Goal: Task Accomplishment & Management: Manage account settings

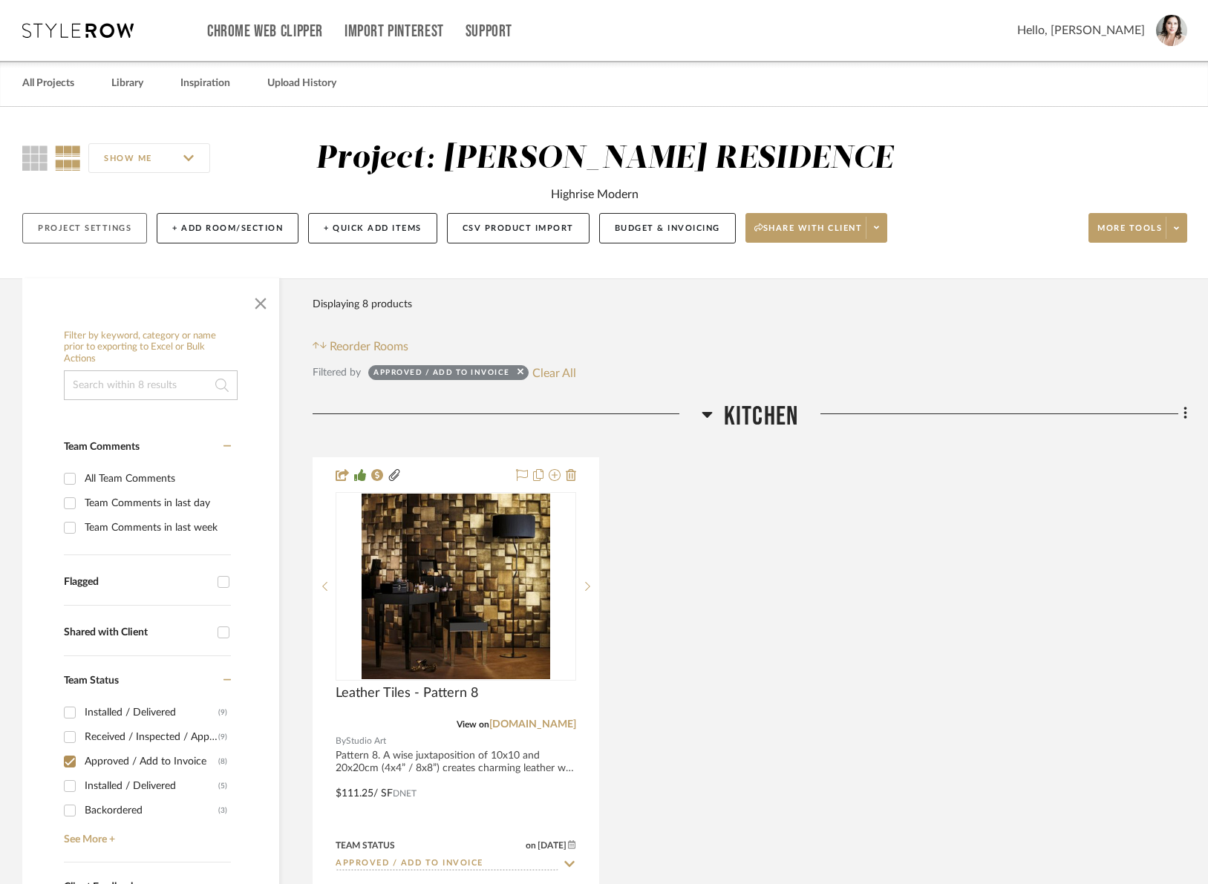
click at [63, 233] on button "Project Settings" at bounding box center [84, 228] width 125 height 30
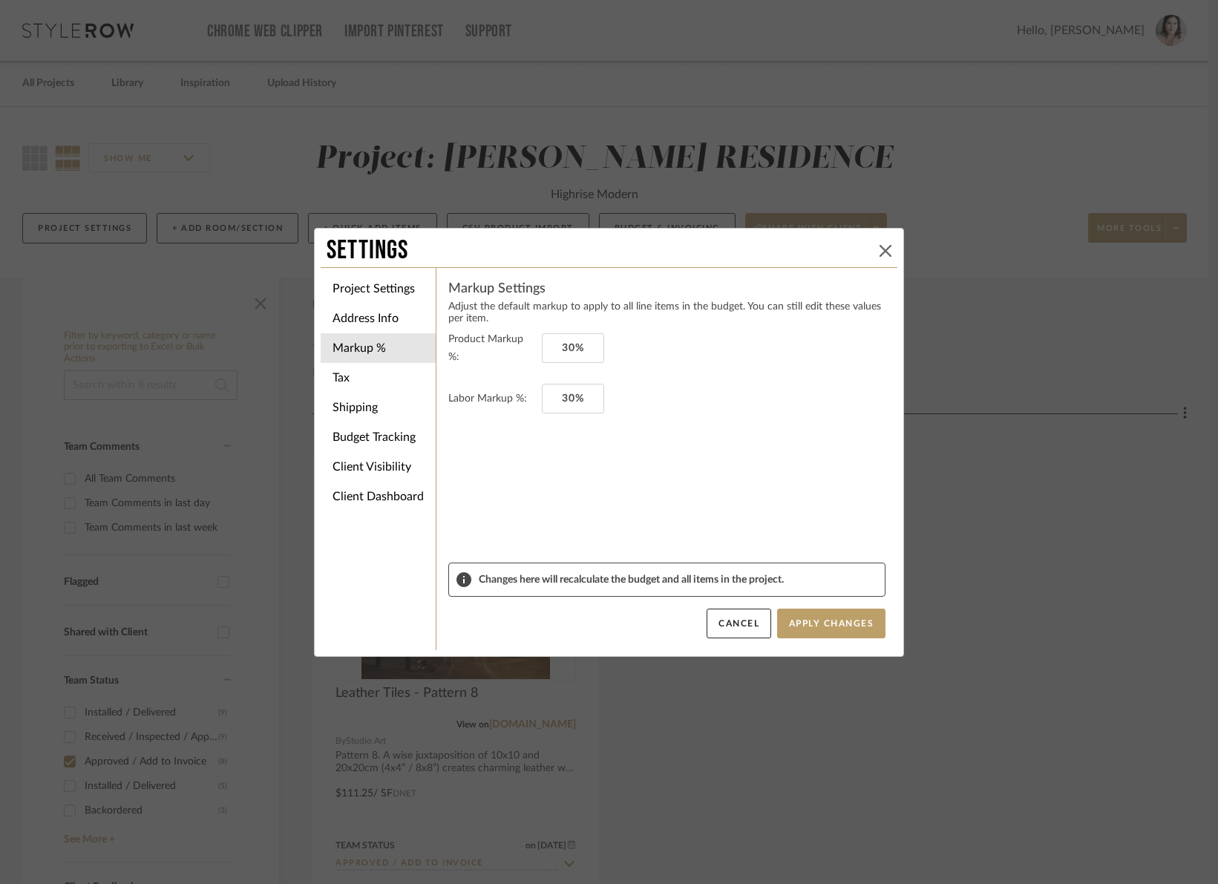
click at [880, 249] on icon at bounding box center [886, 251] width 12 height 12
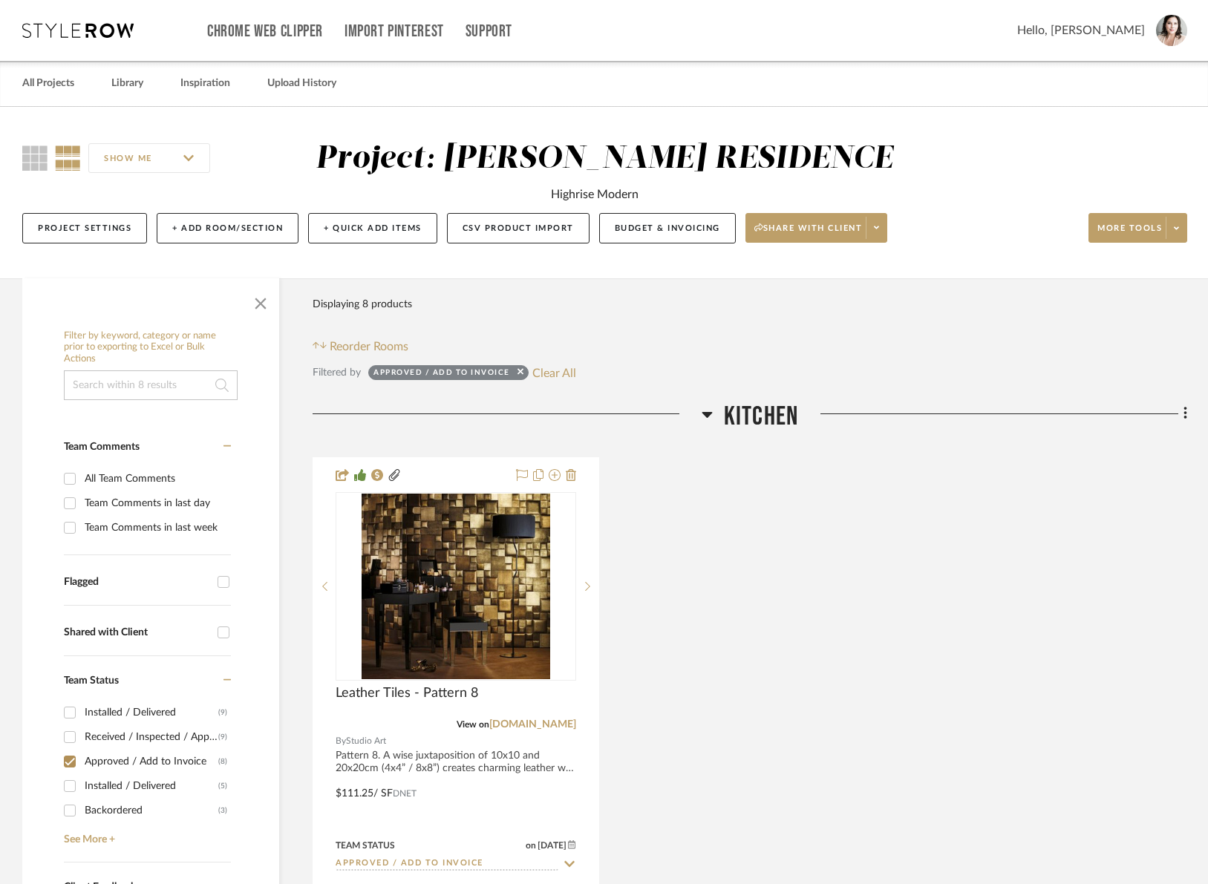
click at [127, 33] on icon at bounding box center [77, 30] width 111 height 15
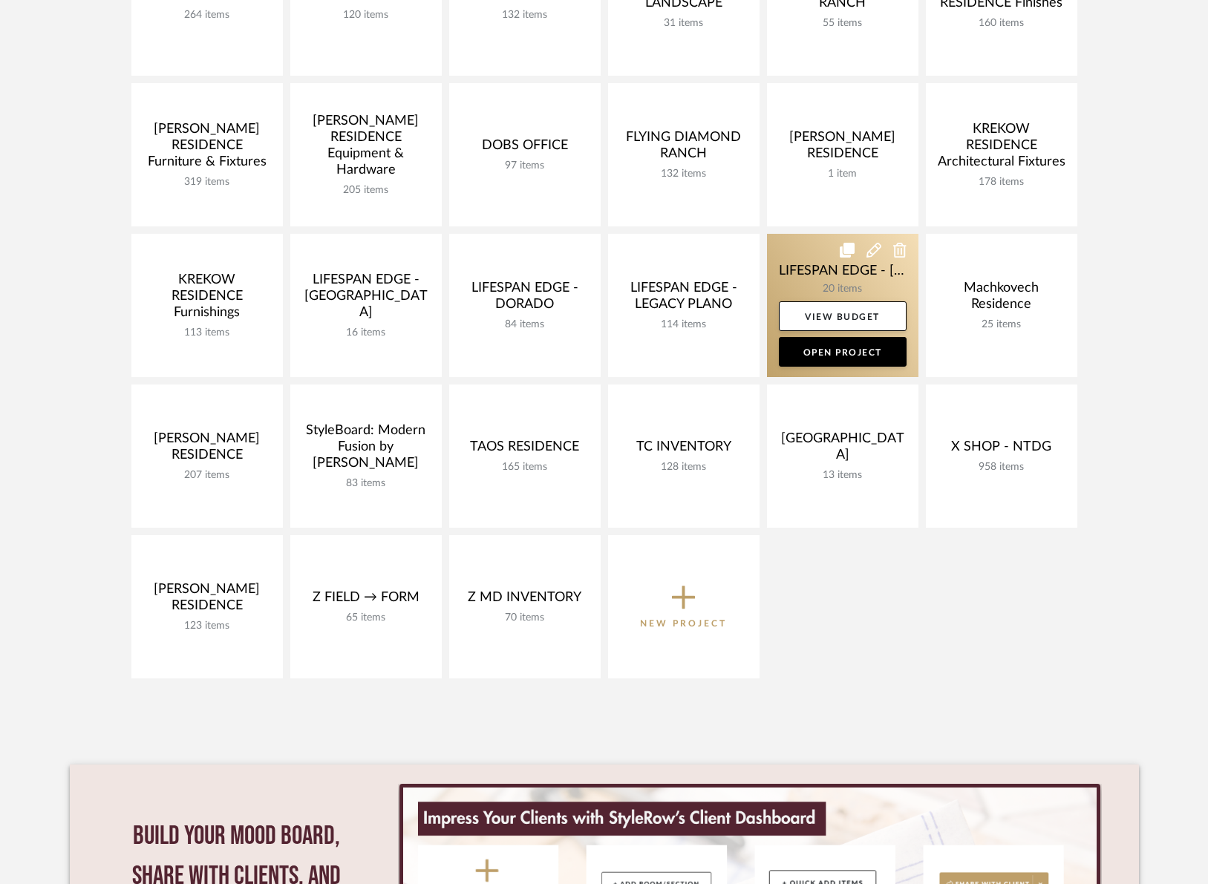
scroll to position [222, 0]
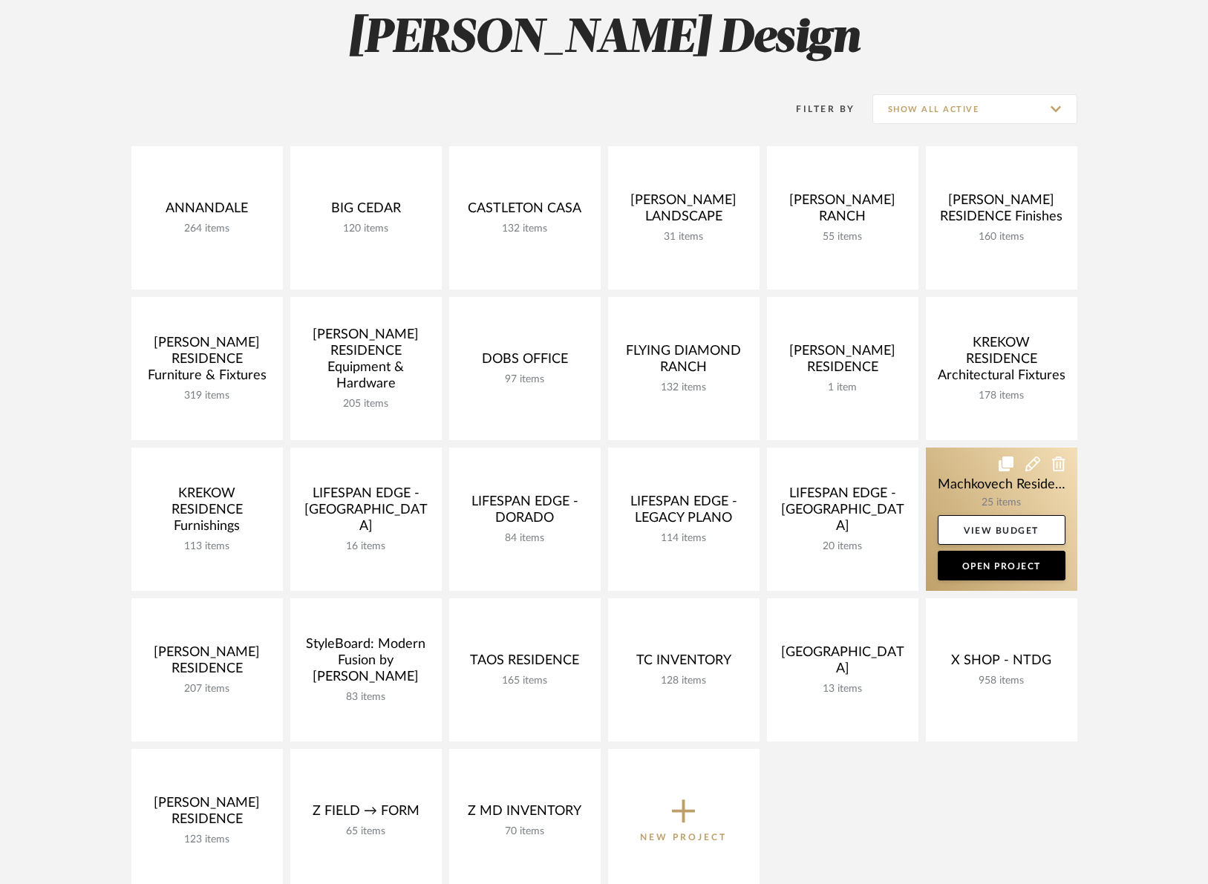
click at [970, 472] on link at bounding box center [1001, 519] width 151 height 143
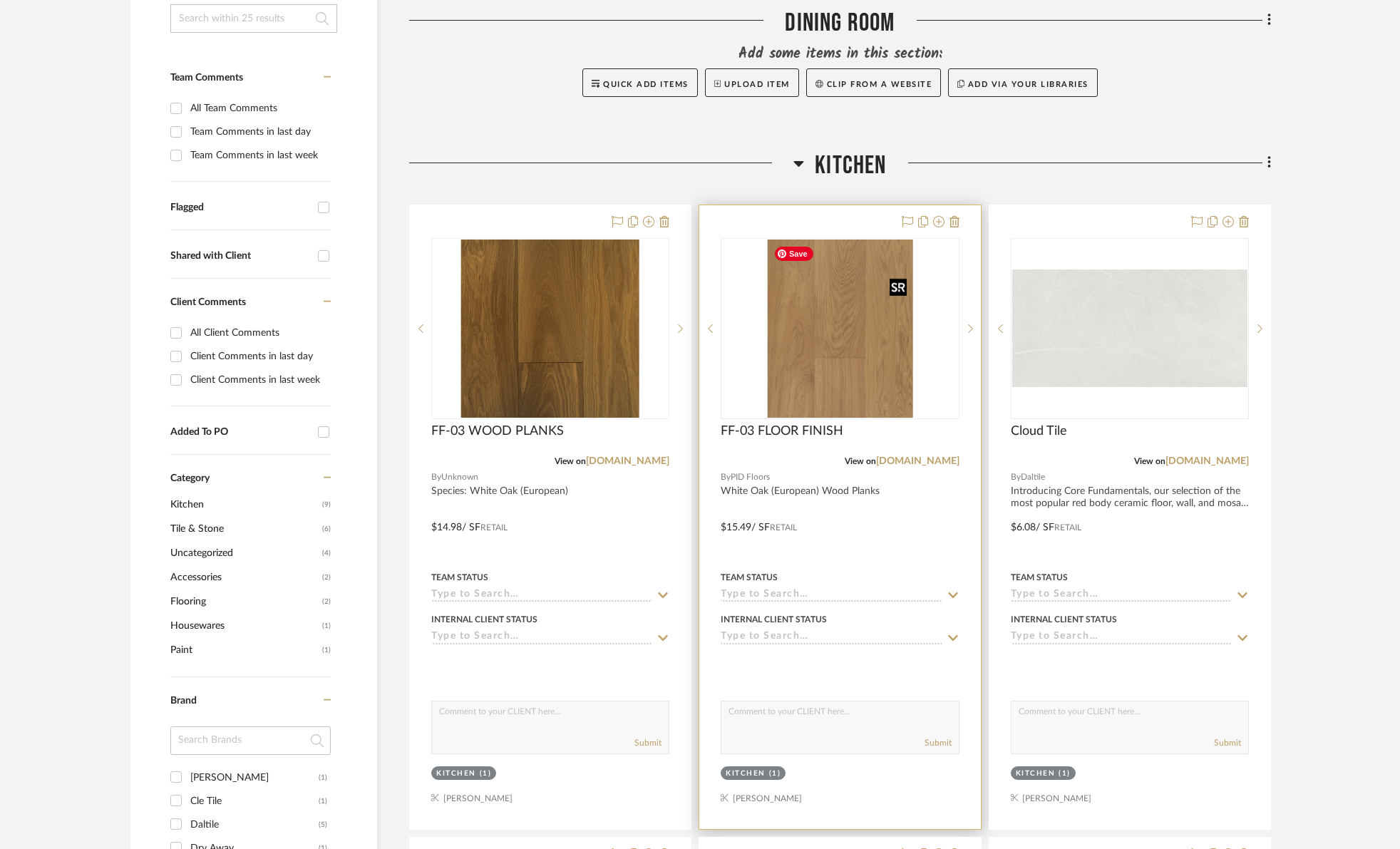
scroll to position [449, 0]
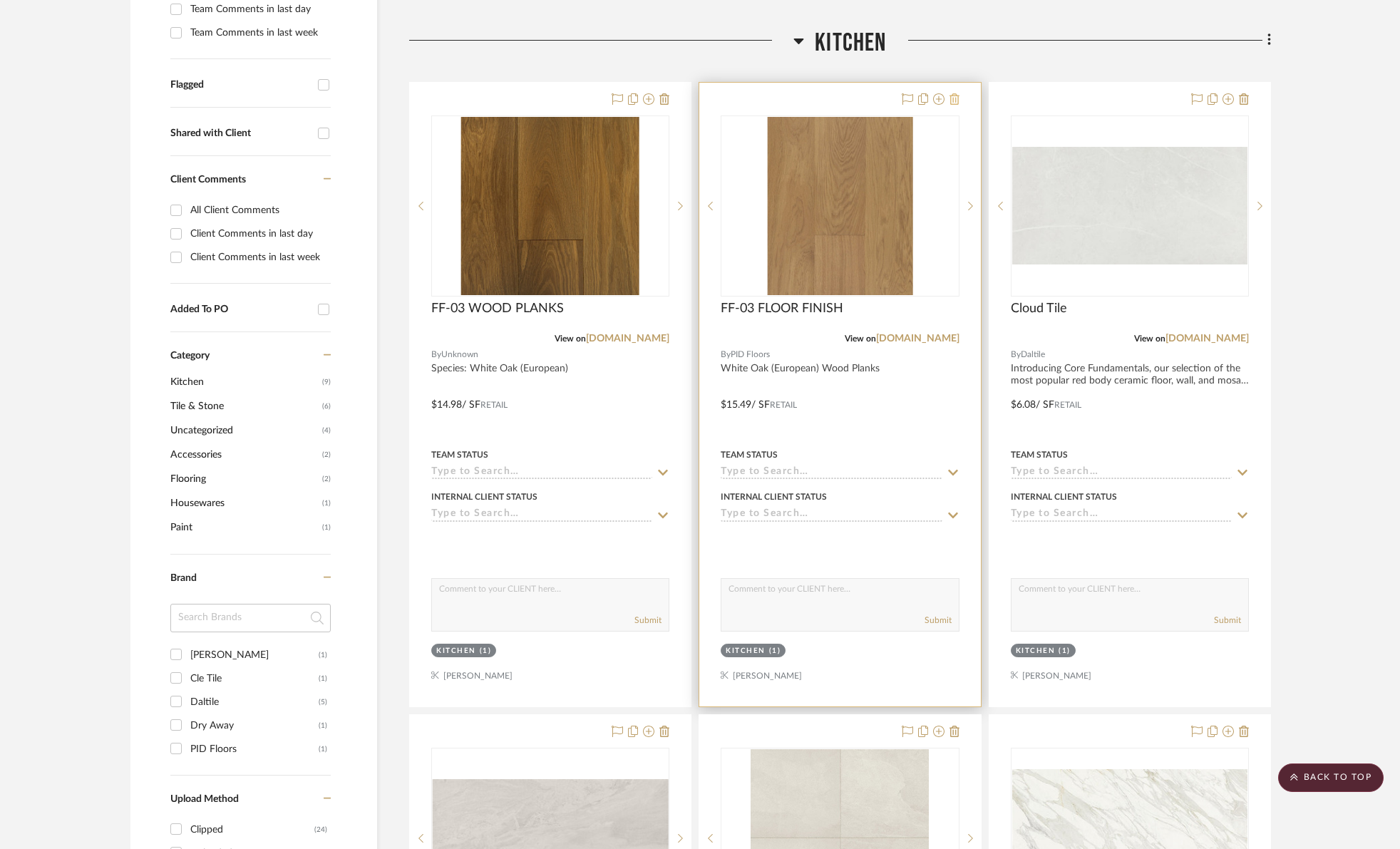
click at [951, 100] on icon at bounding box center [954, 99] width 10 height 12
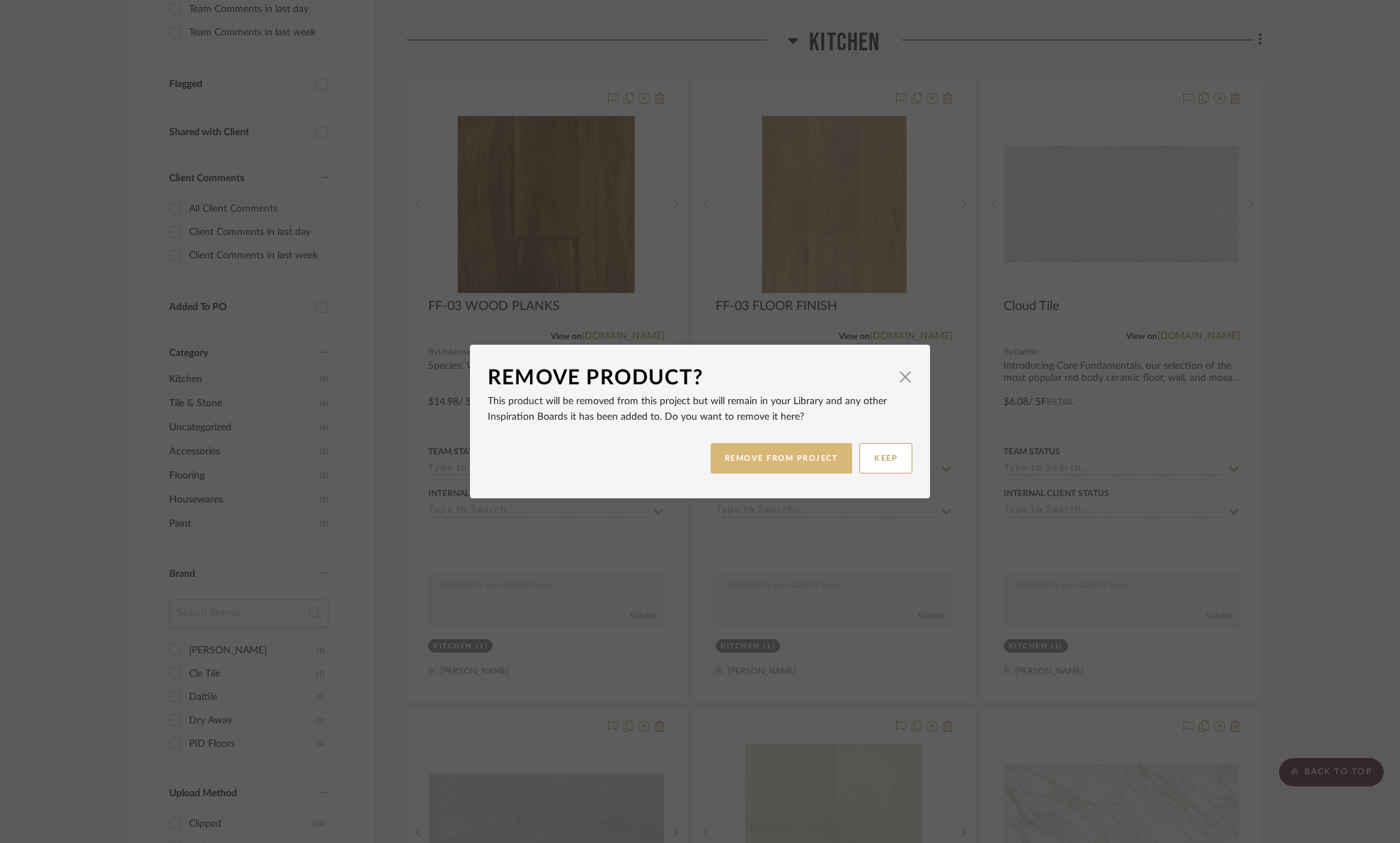
click at [787, 463] on button "REMOVE FROM PROJECT" at bounding box center [781, 459] width 142 height 31
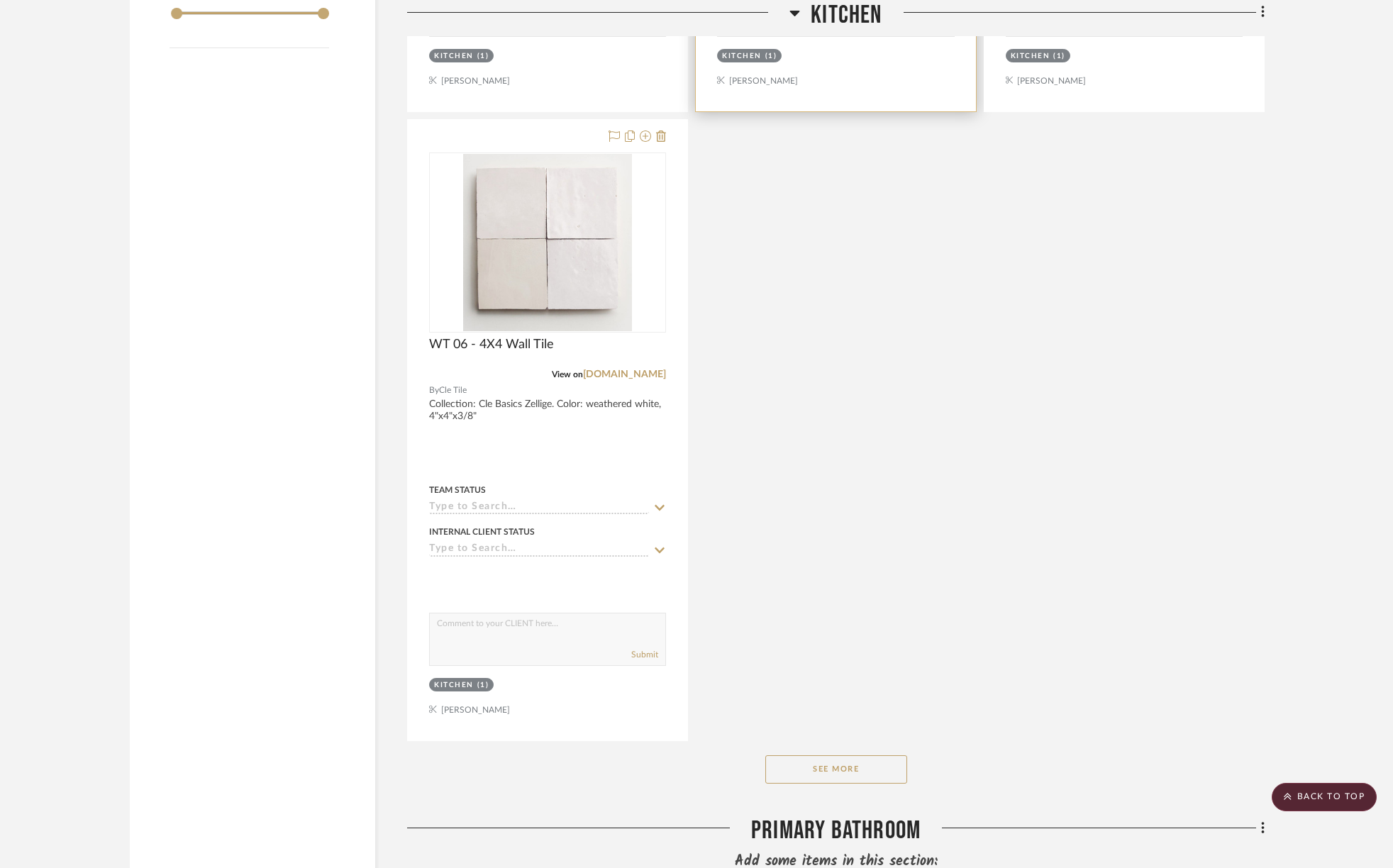
scroll to position [2119, 0]
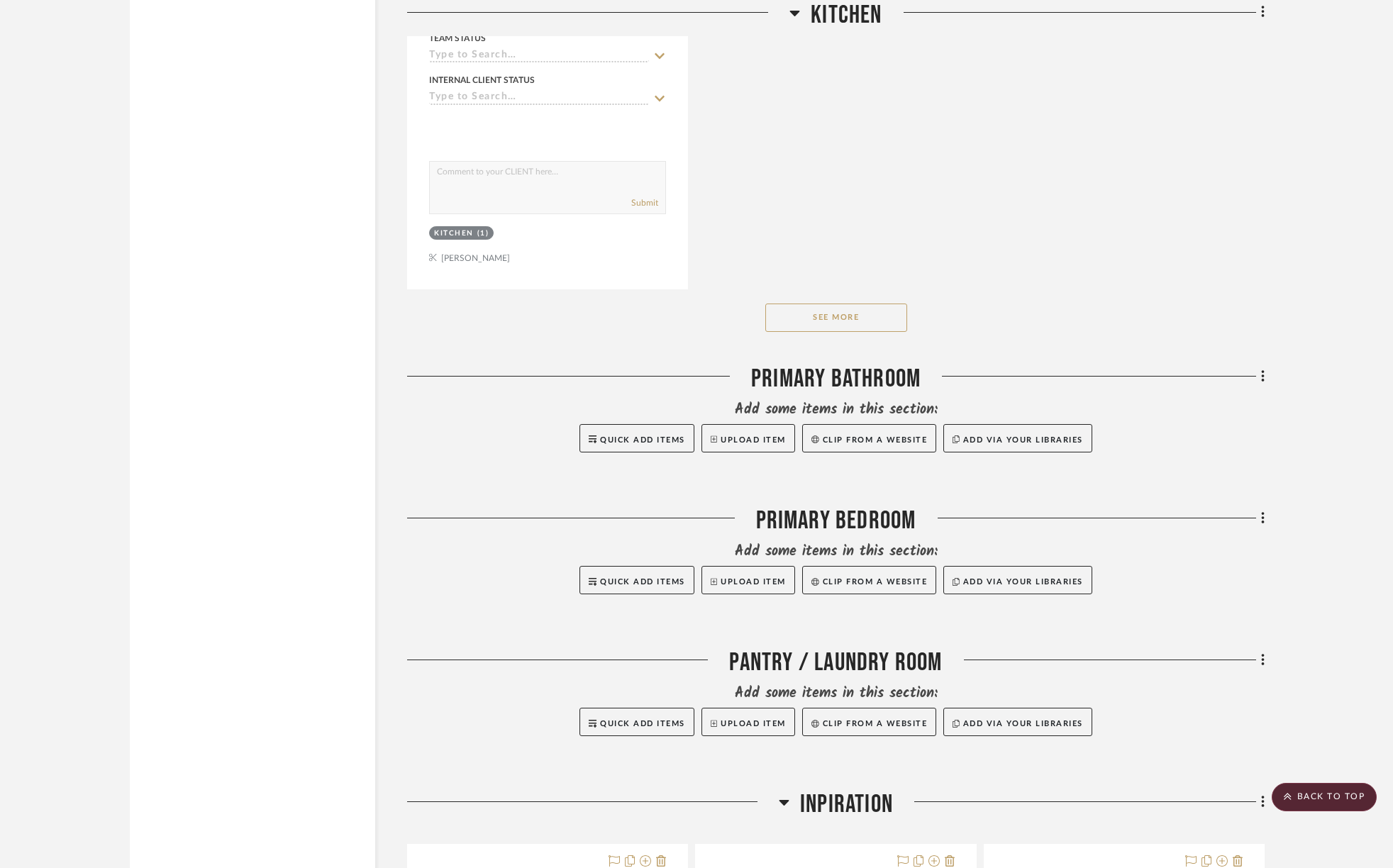
click at [852, 318] on button "See More" at bounding box center [836, 318] width 141 height 29
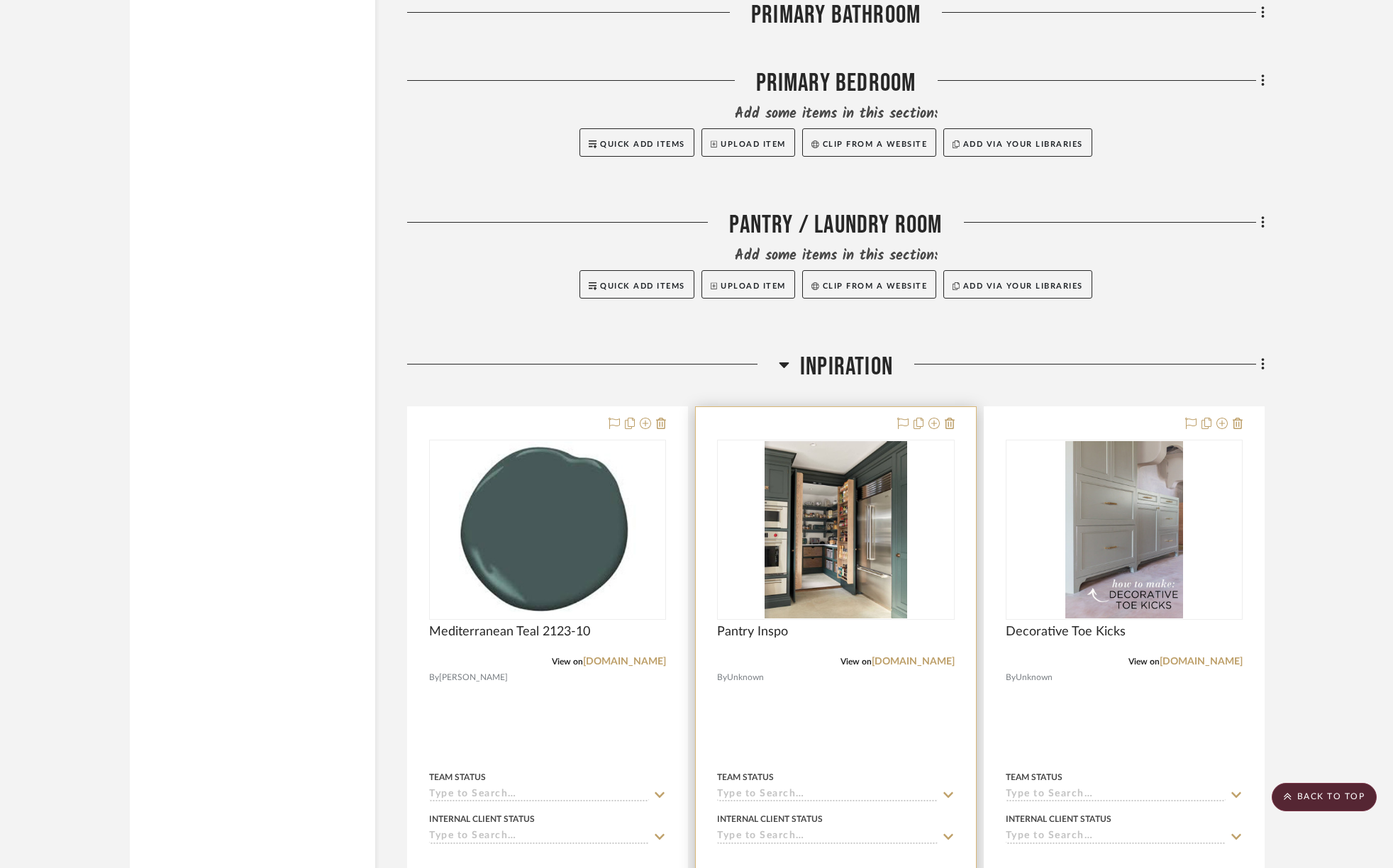
scroll to position [2798, 0]
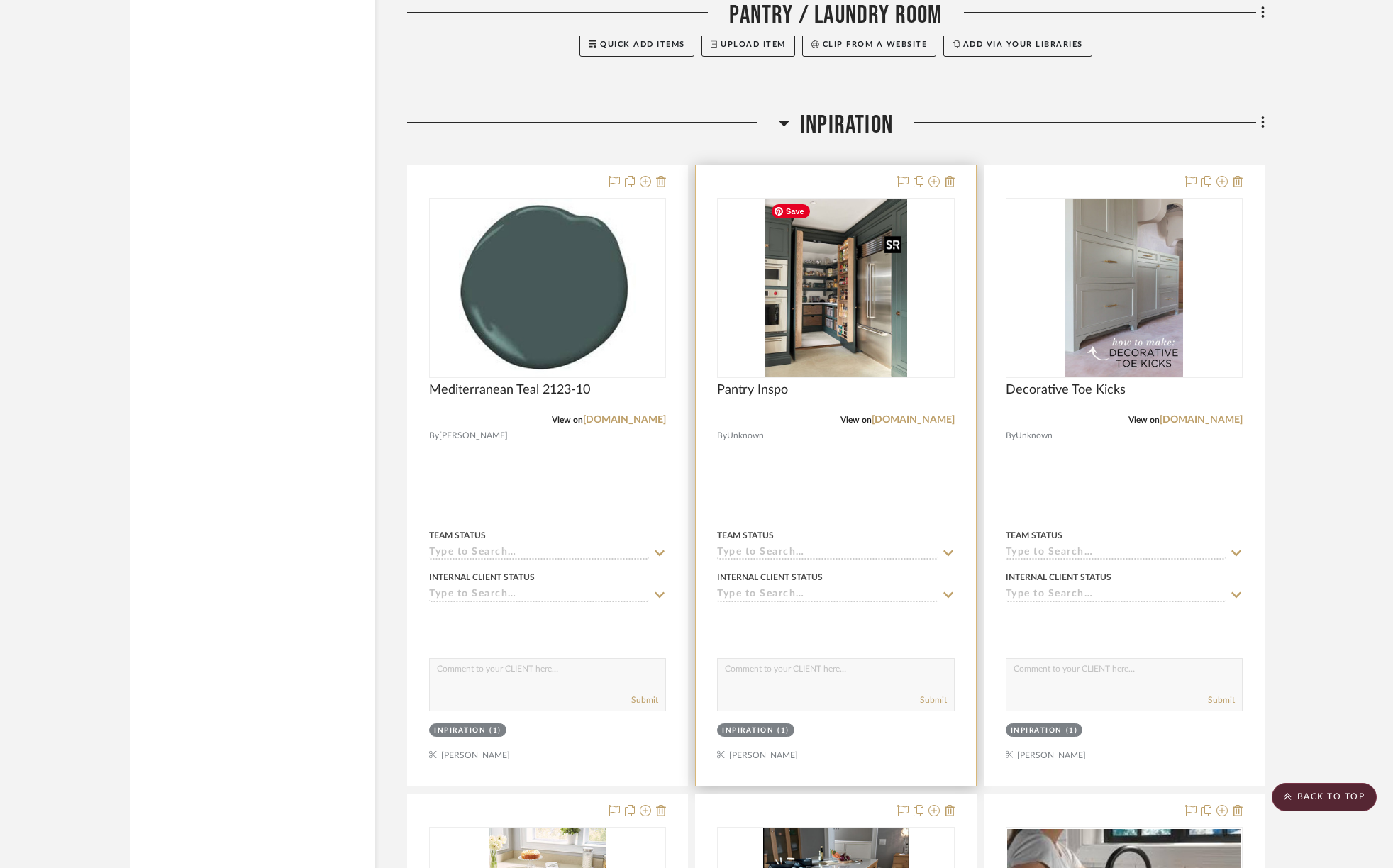
click at [847, 339] on div at bounding box center [835, 287] width 237 height 180
click at [799, 356] on img "0" at bounding box center [835, 288] width 142 height 178
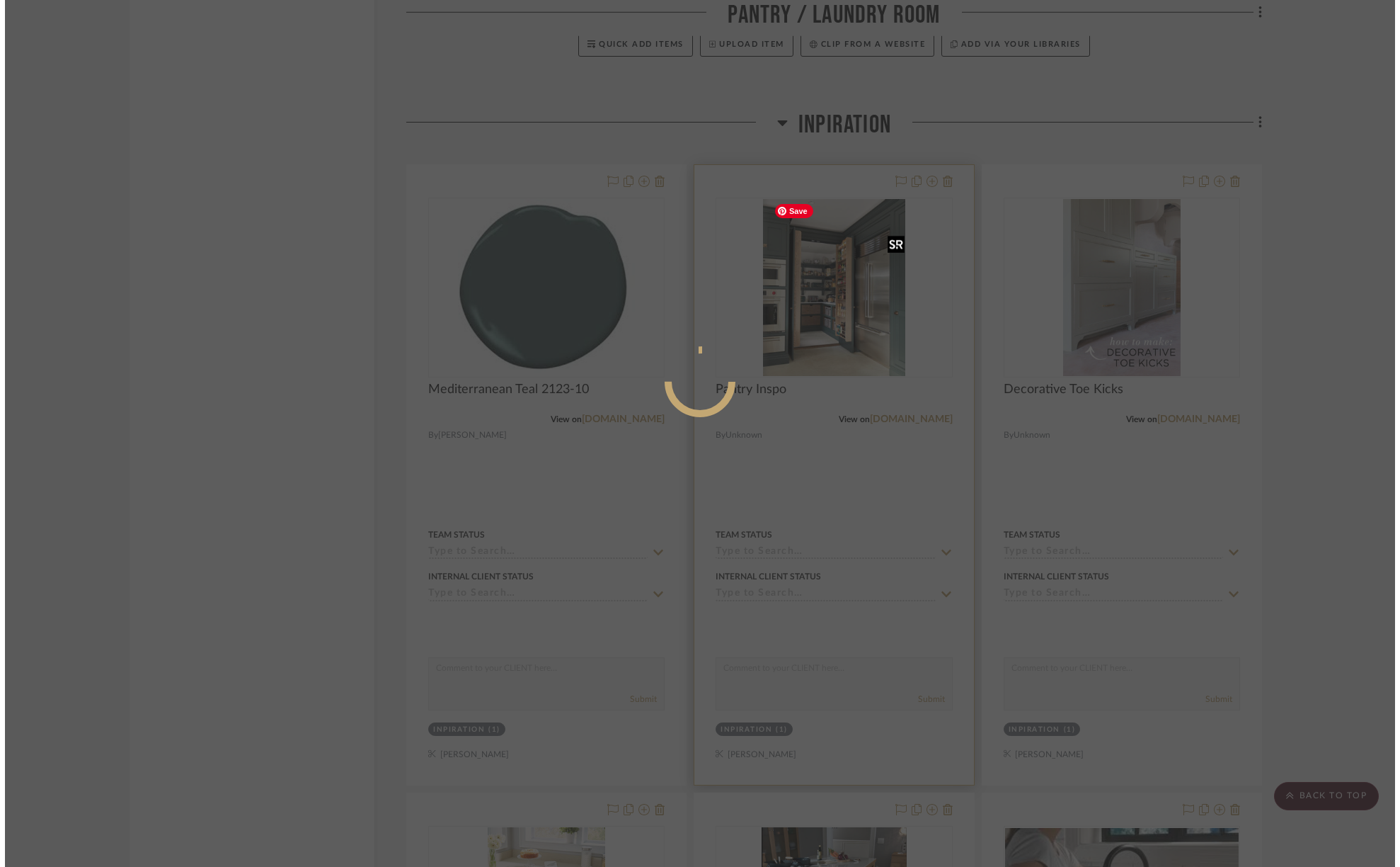
scroll to position [0, 0]
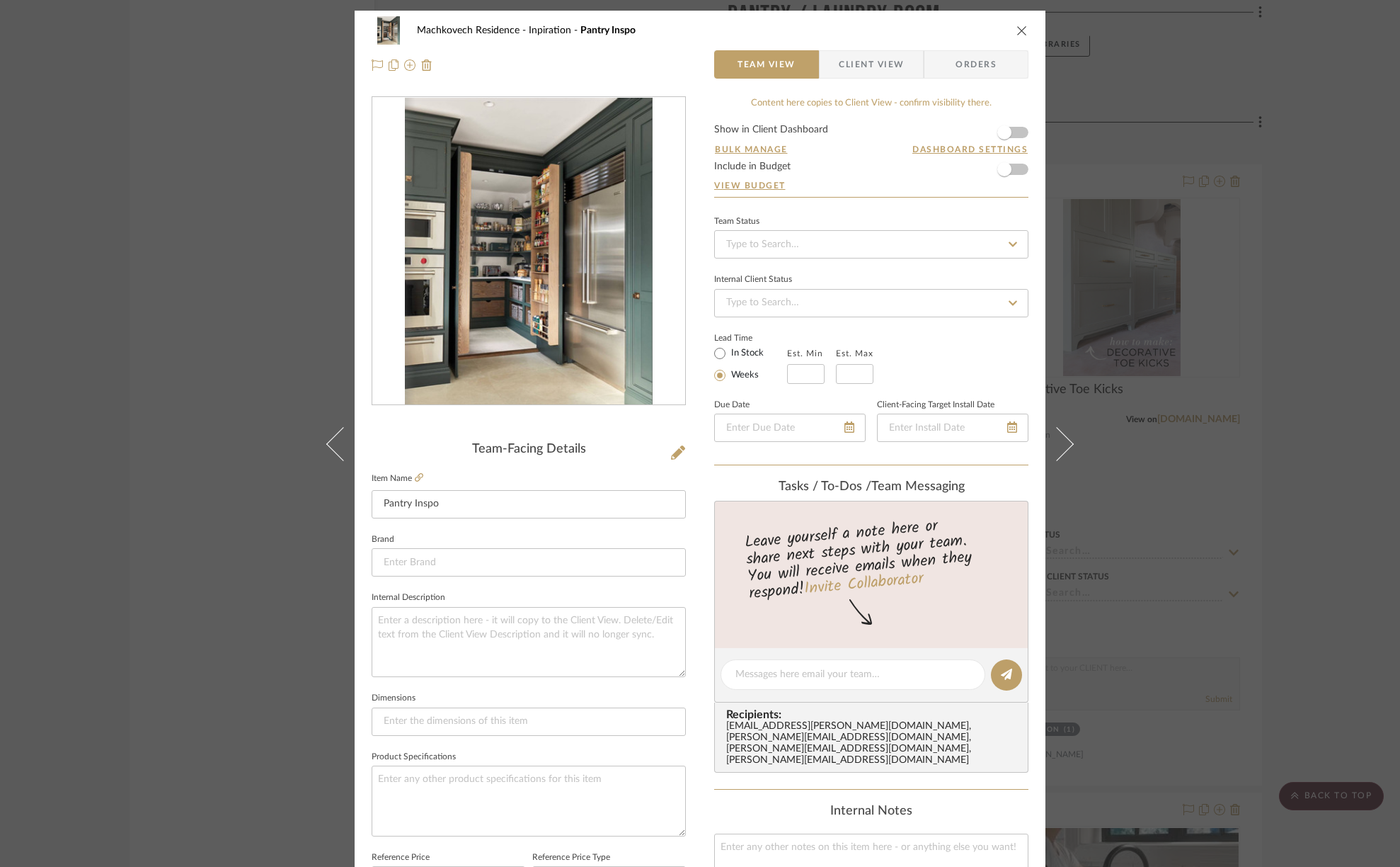
click at [1018, 29] on icon "close" at bounding box center [1022, 31] width 11 height 11
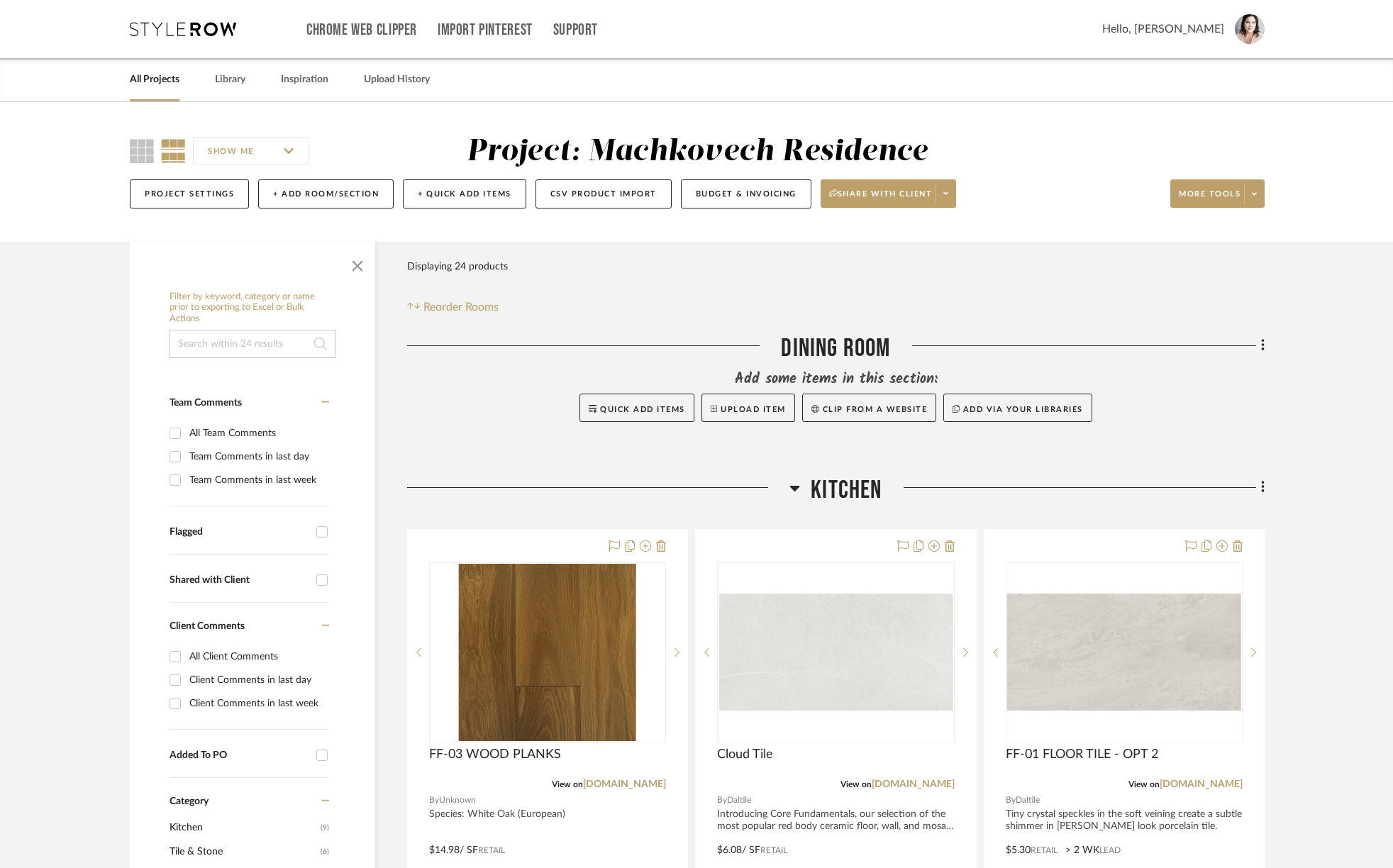
click at [156, 75] on link "All Projects" at bounding box center [155, 79] width 50 height 19
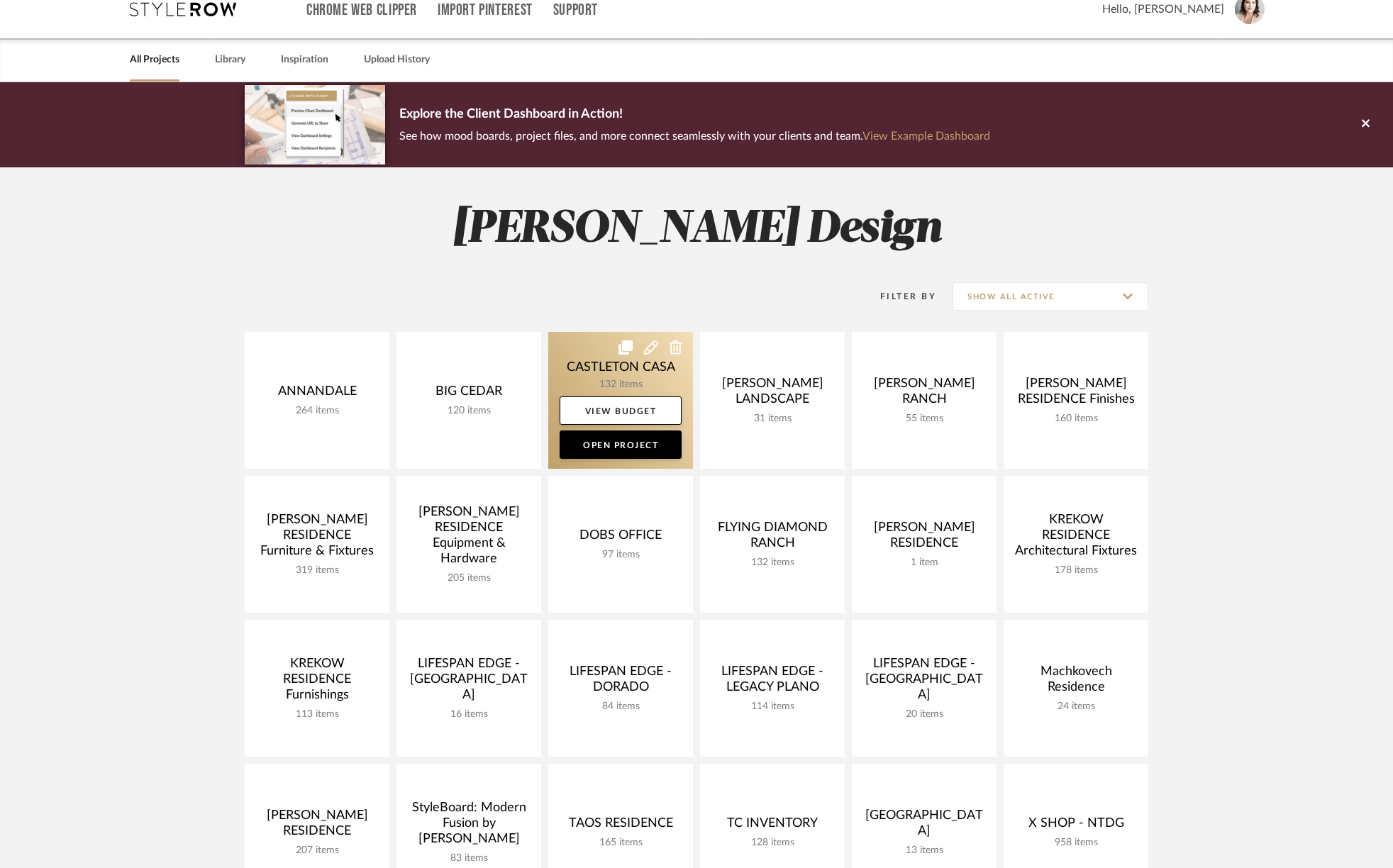
scroll to position [32, 0]
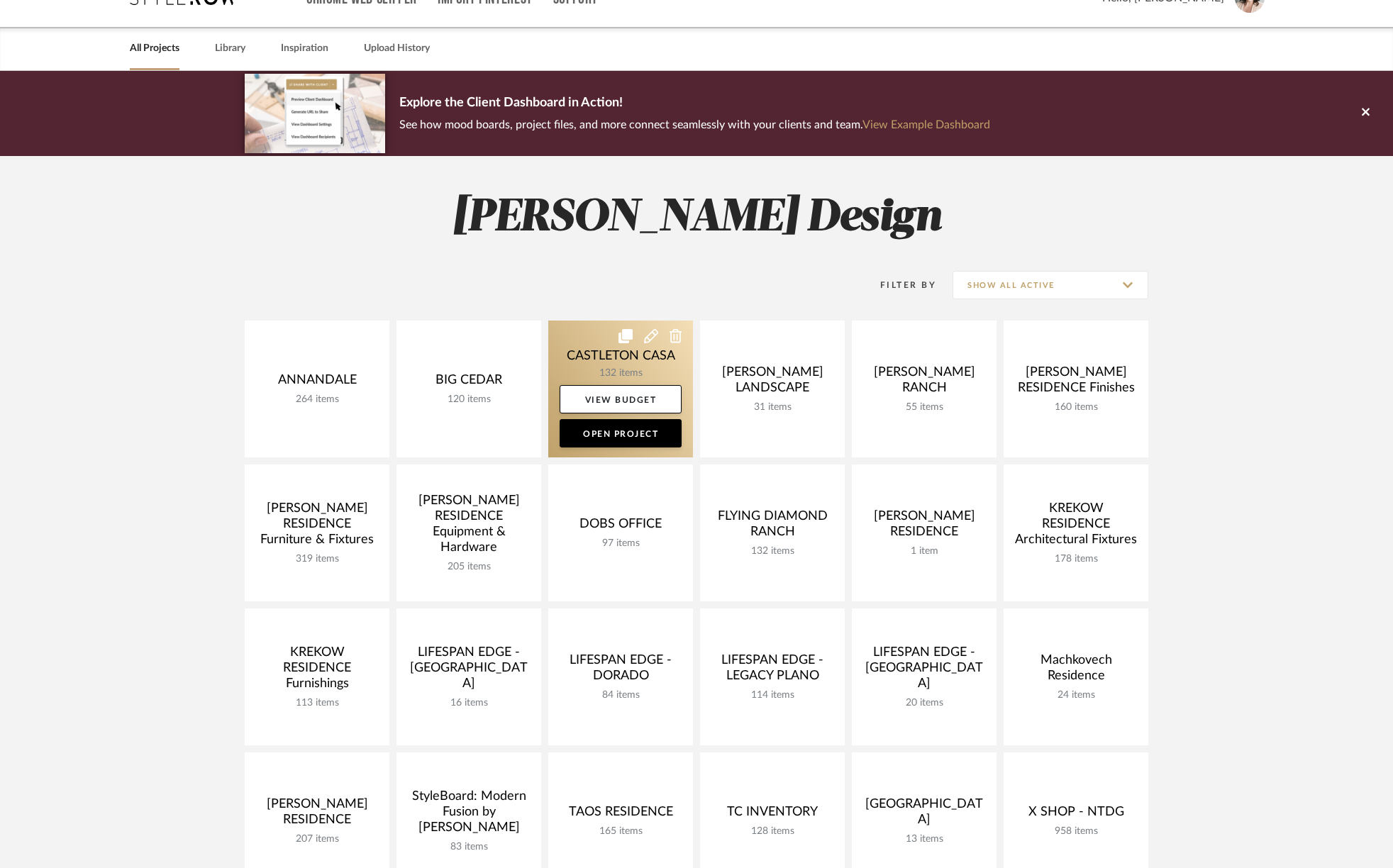
click at [591, 342] on link at bounding box center [620, 389] width 144 height 137
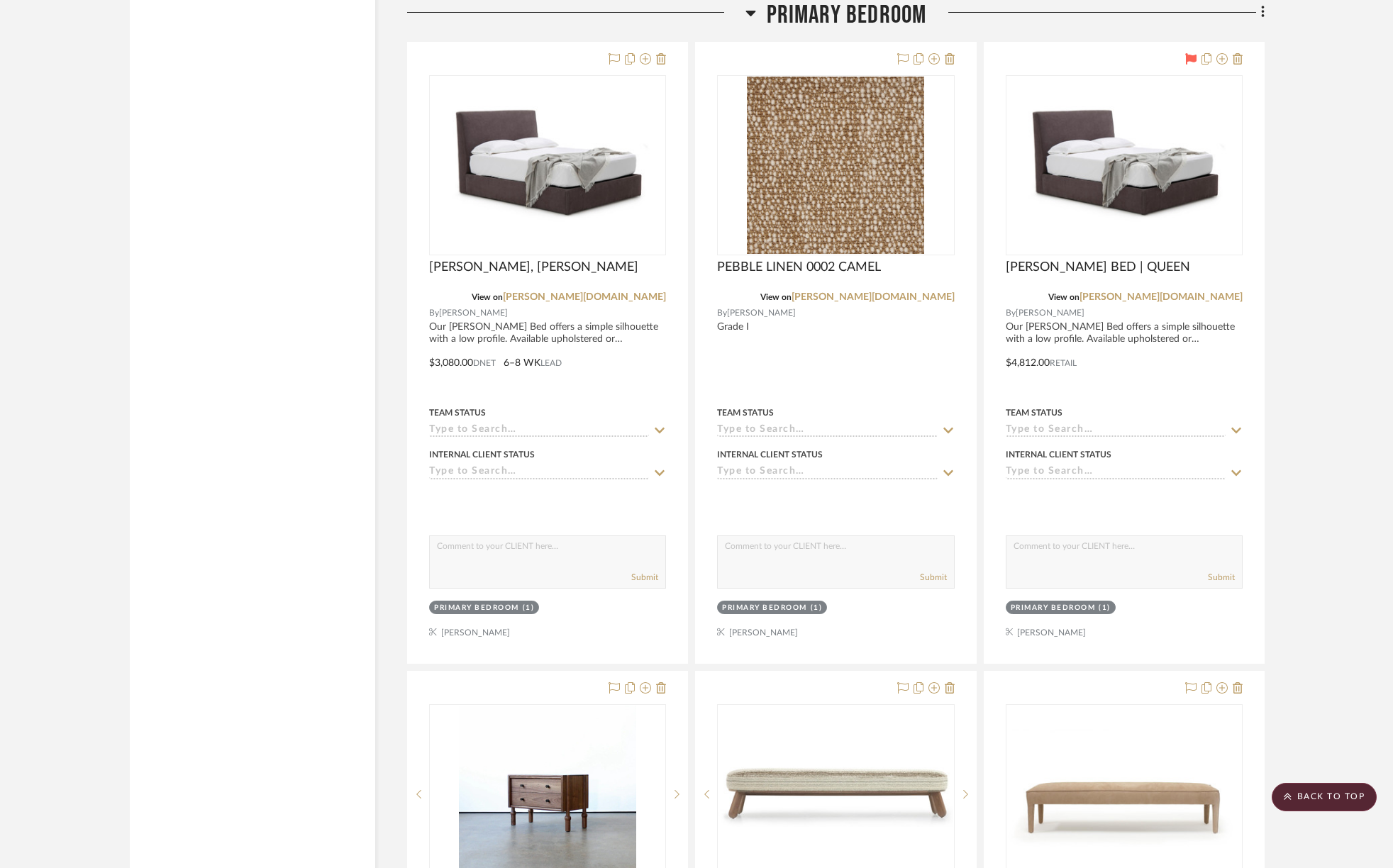
scroll to position [12859, 0]
